Goal: Communication & Community: Participate in discussion

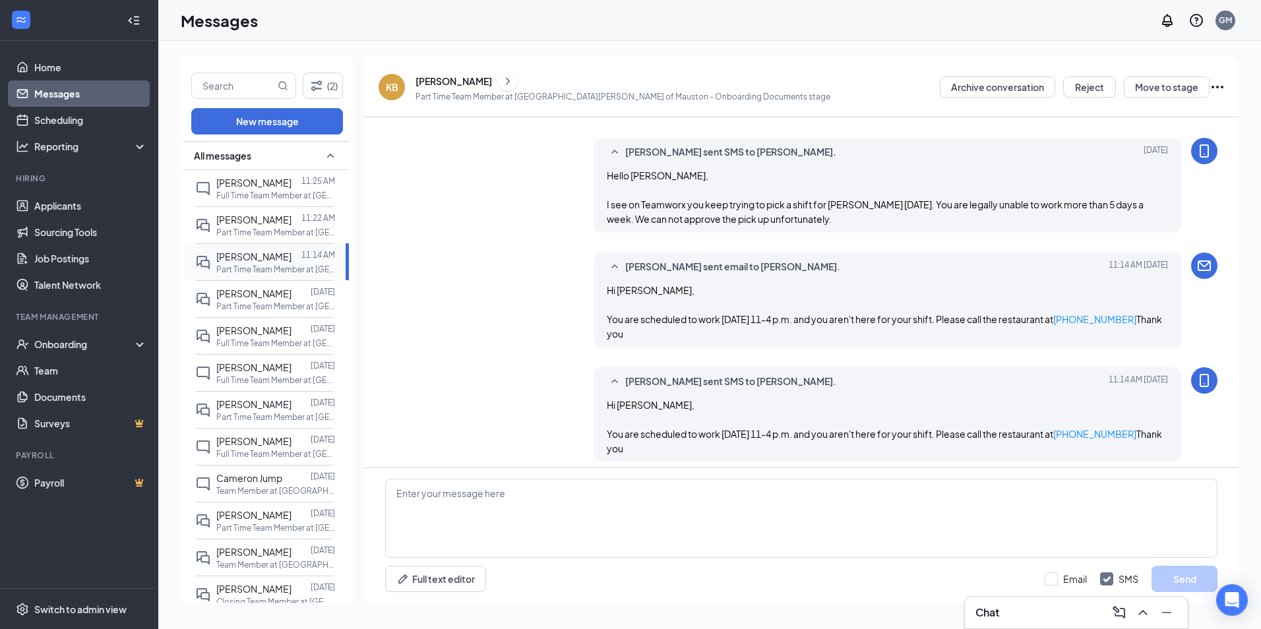
scroll to position [680, 0]
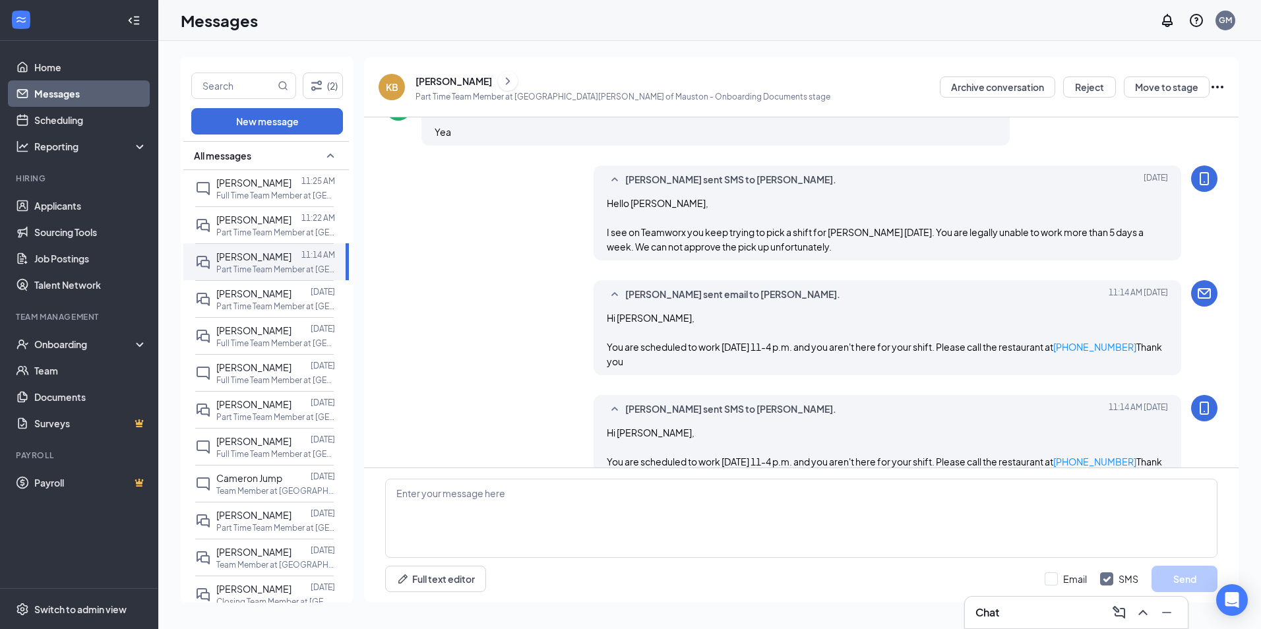
scroll to position [680, 0]
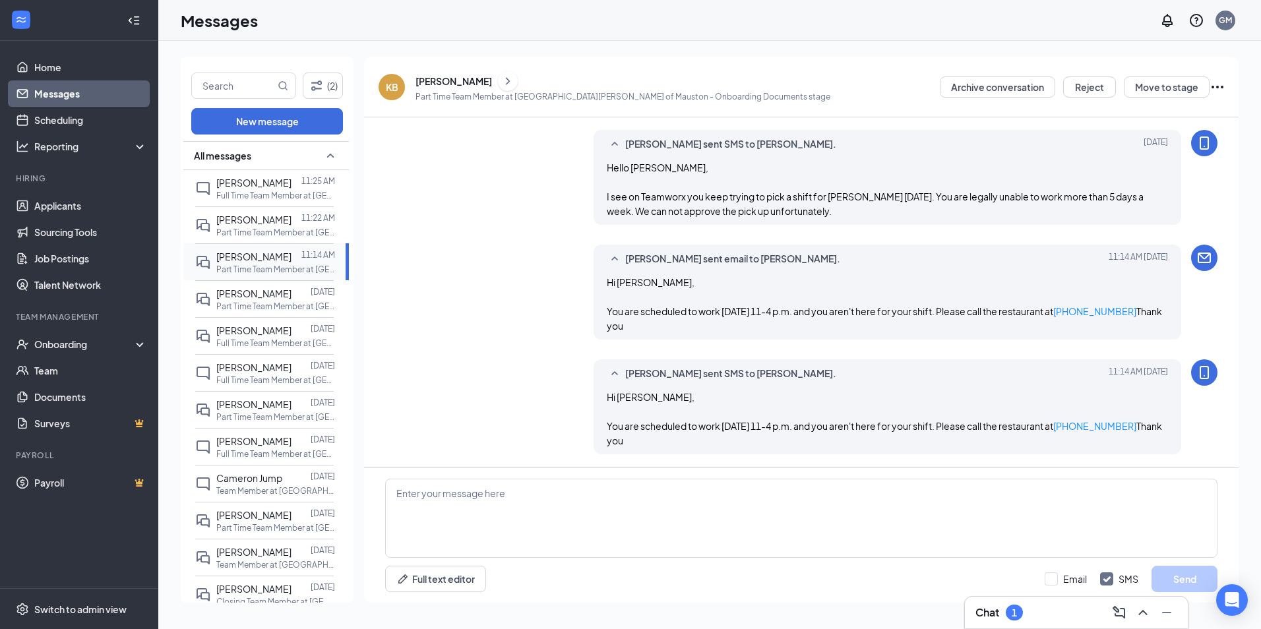
click at [291, 264] on div at bounding box center [296, 256] width 10 height 15
click at [1023, 619] on div "Chat 1" at bounding box center [998, 613] width 47 height 16
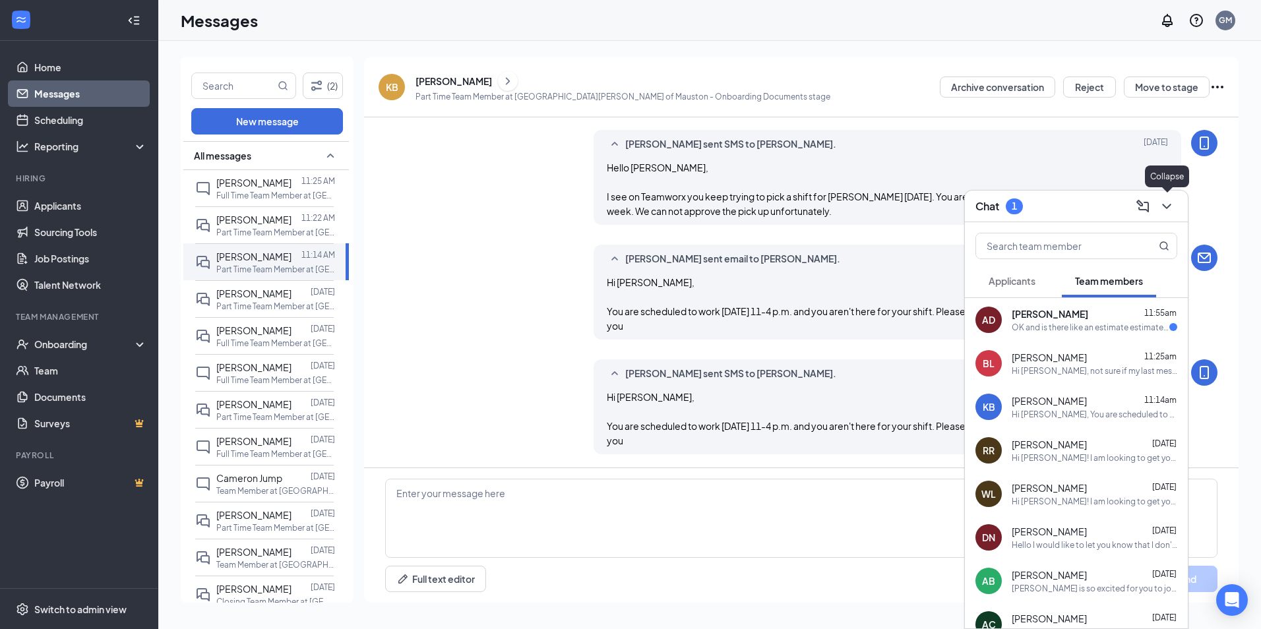
click at [1162, 209] on icon "ChevronDown" at bounding box center [1167, 207] width 16 height 16
